Goal: Share content: Share content

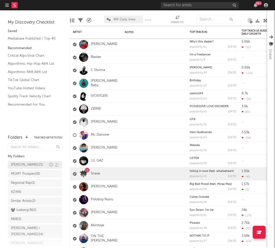
click at [28, 166] on div "[PERSON_NAME] ( 21 )" at bounding box center [30, 165] width 38 height 6
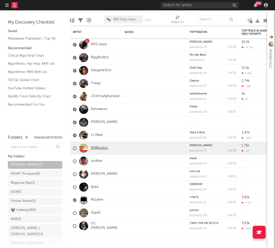
click at [101, 148] on link "WillBandzz" at bounding box center [99, 148] width 17 height 4
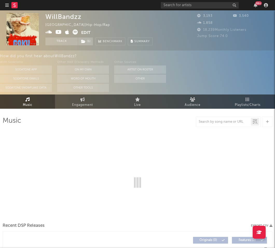
select select "6m"
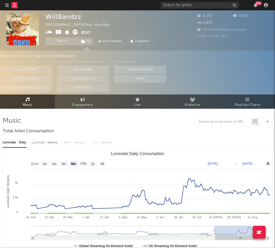
click at [60, 16] on div "WillBandzz" at bounding box center [63, 17] width 36 height 8
copy div "WillBandzz"
